Goal: Task Accomplishment & Management: Complete application form

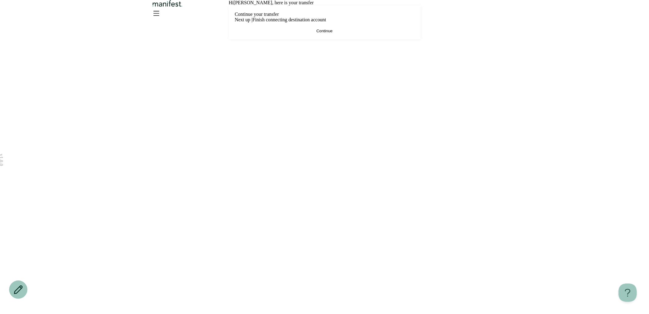
click at [317, 33] on span "Continue" at bounding box center [324, 31] width 16 height 5
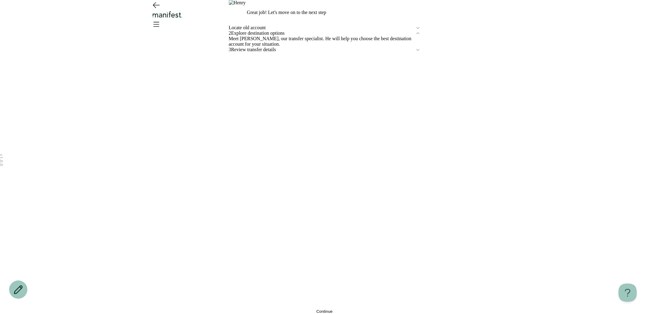
click at [298, 309] on button "Continue" at bounding box center [325, 311] width 192 height 5
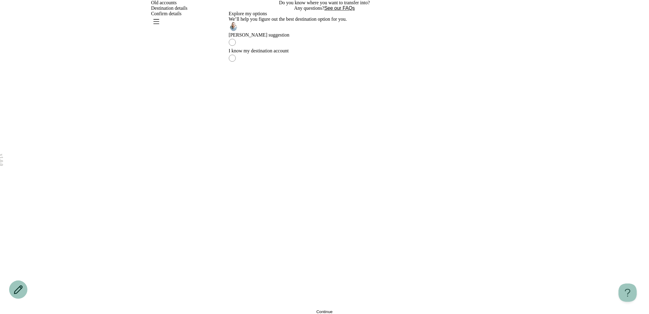
click at [161, 18] on icon "Open menu" at bounding box center [156, 21] width 10 height 10
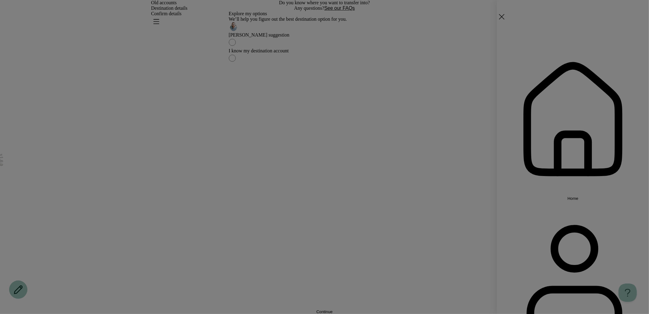
click at [567, 196] on span "Home" at bounding box center [572, 198] width 11 height 5
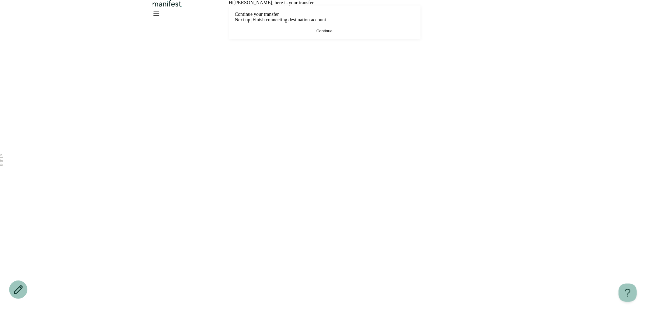
click at [290, 33] on button "Continue" at bounding box center [324, 31] width 179 height 5
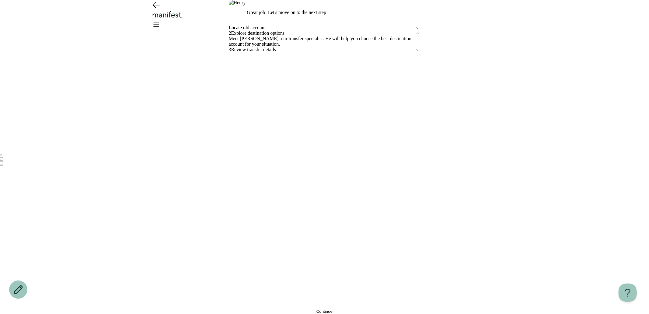
click at [259, 30] on span "Locate old account" at bounding box center [322, 27] width 186 height 5
click at [236, 46] on button "Edit" at bounding box center [232, 43] width 7 height 5
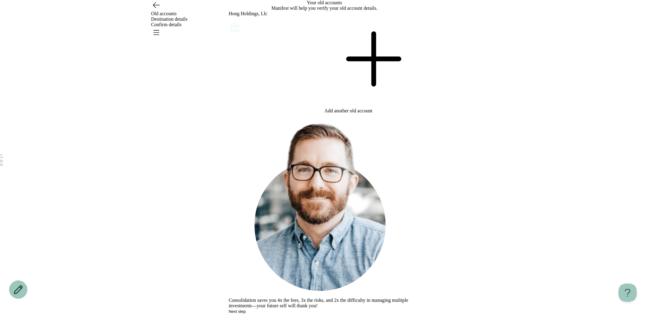
click at [370, 104] on icon at bounding box center [373, 59] width 96 height 96
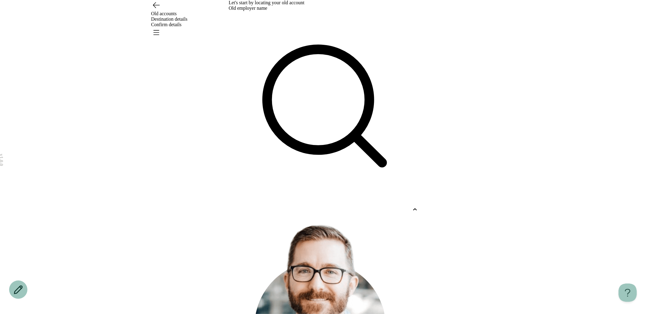
click at [293, 207] on div at bounding box center [319, 209] width 181 height 5
click at [253, 221] on div "Google Llc" at bounding box center [313, 227] width 192 height 13
type input "**********"
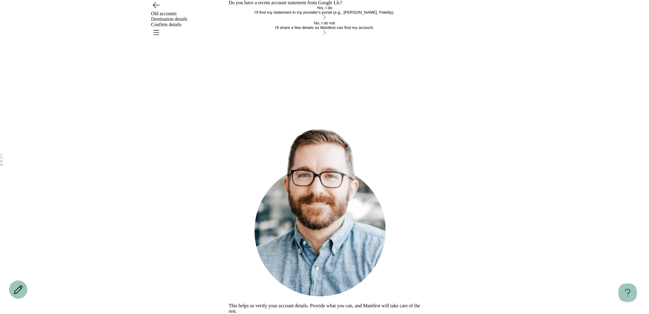
click at [298, 10] on div "Yes, I do" at bounding box center [325, 7] width 192 height 5
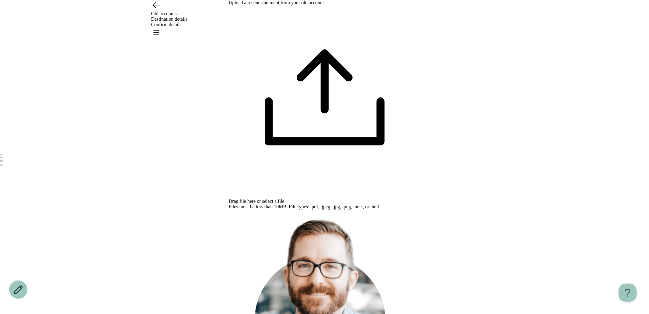
click at [284, 198] on span "select a file" at bounding box center [273, 200] width 22 height 5
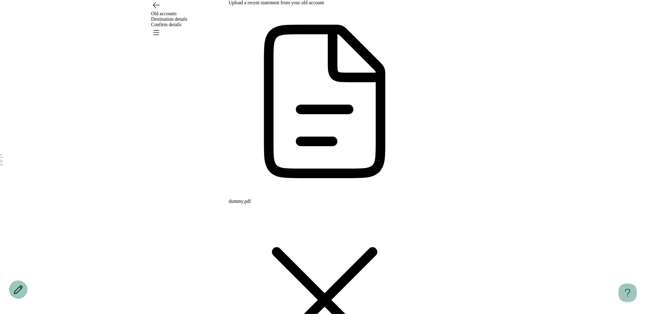
type input "**********"
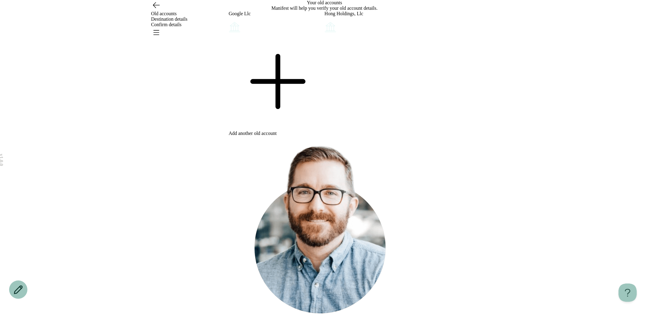
click at [325, 21] on icon "Account options" at bounding box center [325, 21] width 0 height 0
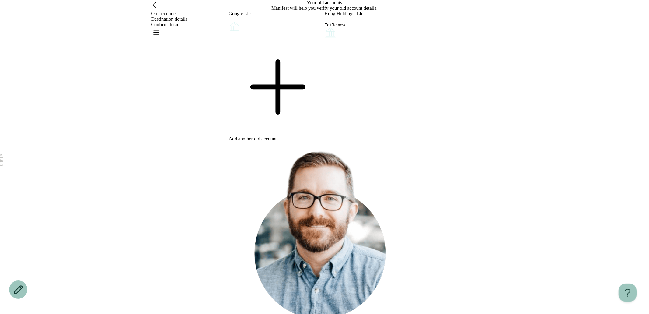
click at [229, 21] on icon "Account options" at bounding box center [229, 21] width 0 height 0
click at [236, 27] on button "Edit" at bounding box center [232, 25] width 7 height 5
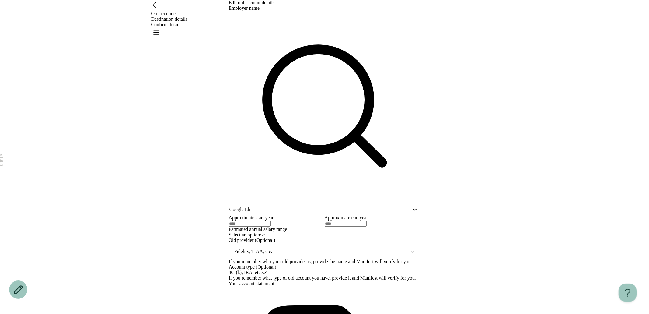
scroll to position [169, 0]
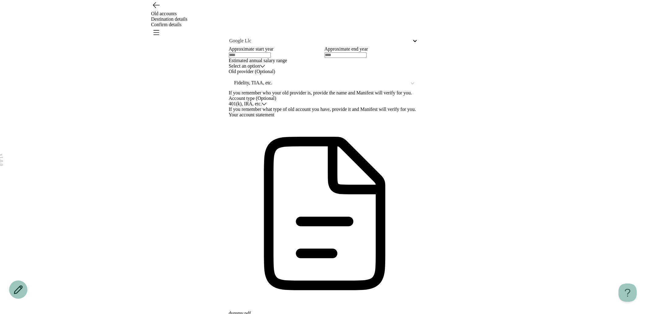
type input "**********"
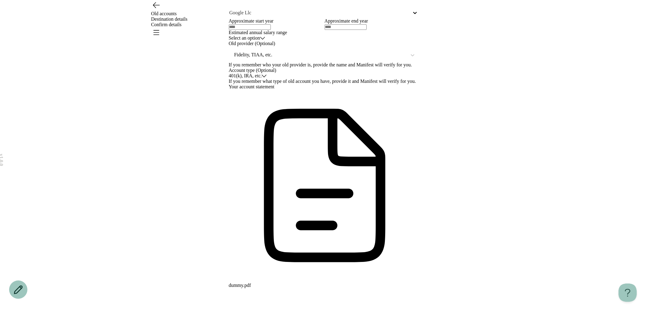
scroll to position [0, 0]
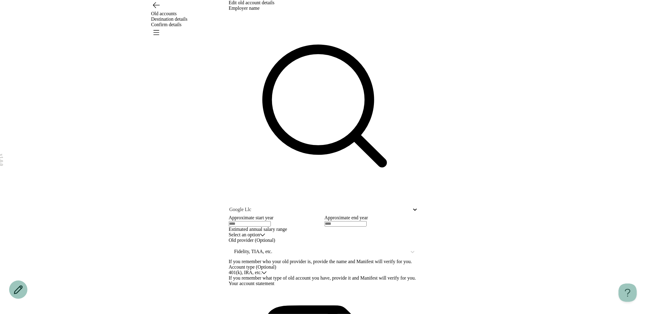
click at [161, 27] on icon "Open menu" at bounding box center [156, 32] width 10 height 10
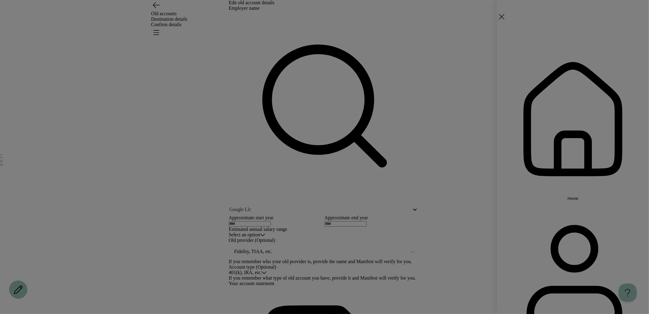
click at [527, 66] on icon "button" at bounding box center [572, 119] width 91 height 106
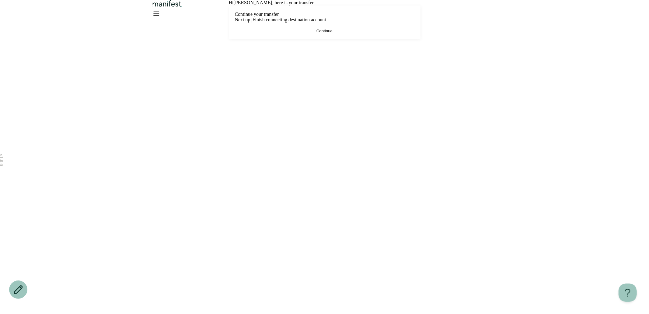
click at [330, 33] on button "Continue" at bounding box center [324, 31] width 179 height 5
